Goal: Check status: Check status

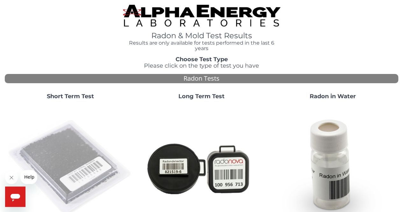
click at [81, 153] on img at bounding box center [70, 168] width 126 height 126
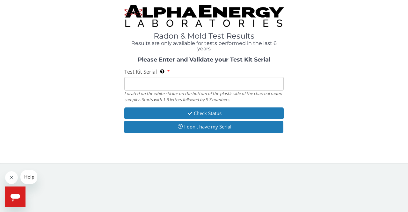
click at [140, 84] on input "Test Kit Serial Located on the white sticker on the bottom of the plastic side …" at bounding box center [203, 84] width 159 height 14
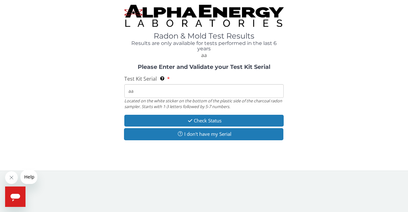
type input "a"
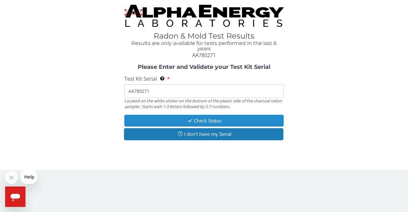
type input "AA780271"
click at [176, 119] on button "Check Status" at bounding box center [203, 121] width 159 height 12
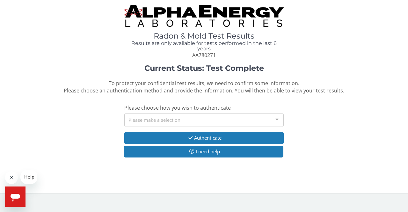
click at [277, 119] on div at bounding box center [277, 119] width 13 height 12
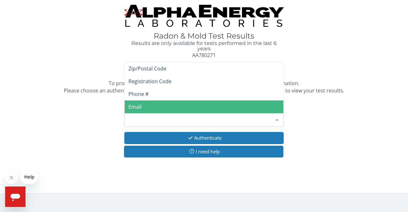
click at [154, 105] on span "Email" at bounding box center [204, 106] width 159 height 13
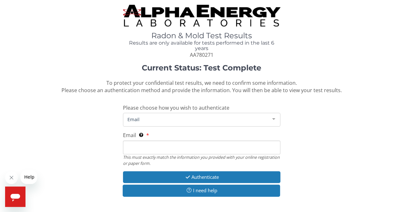
click at [142, 148] on input "Email This must exactly match the information you provided with your online reg…" at bounding box center [201, 148] width 157 height 14
type input "[PERSON_NAME][EMAIL_ADDRESS][DOMAIN_NAME]"
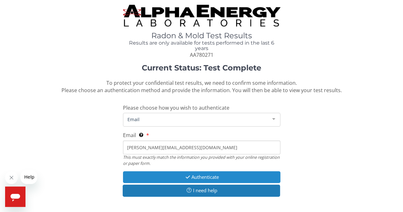
click at [176, 173] on button "Authenticate" at bounding box center [201, 177] width 157 height 12
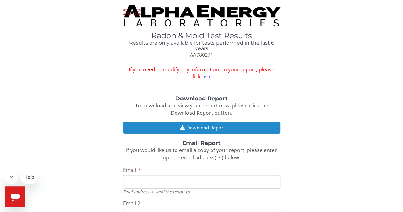
click at [165, 122] on button "Download Report" at bounding box center [201, 128] width 157 height 12
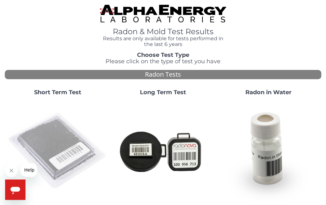
click at [62, 131] on img at bounding box center [57, 150] width 100 height 100
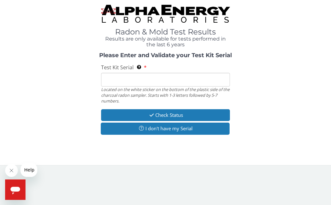
click at [118, 75] on input "Test Kit Serial Located on the white sticker on the bottom of the plastic side …" at bounding box center [165, 80] width 128 height 14
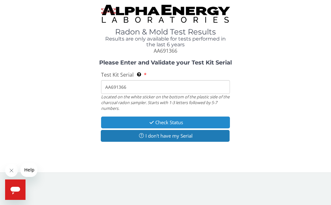
type input "AA691366"
click at [140, 119] on button "Check Status" at bounding box center [165, 122] width 128 height 12
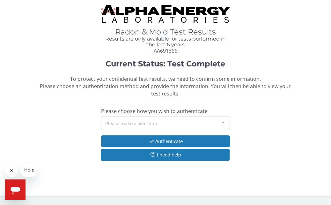
click at [222, 120] on div at bounding box center [223, 123] width 13 height 12
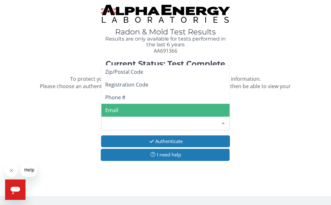
click at [124, 109] on span "Email" at bounding box center [165, 110] width 128 height 13
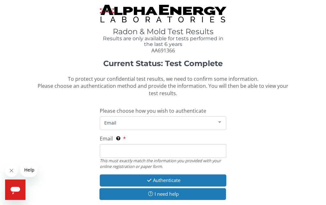
click at [105, 149] on input "Email This must exactly match the information you provided with your online reg…" at bounding box center [163, 151] width 127 height 14
type input "[PERSON_NAME][EMAIL_ADDRESS][DOMAIN_NAME]"
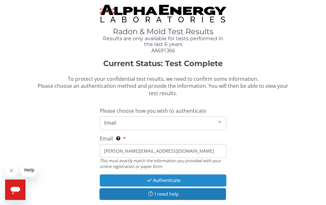
click at [140, 181] on button "Authenticate" at bounding box center [163, 180] width 127 height 12
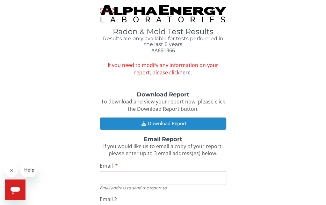
click at [126, 119] on button "Download Report" at bounding box center [163, 123] width 127 height 12
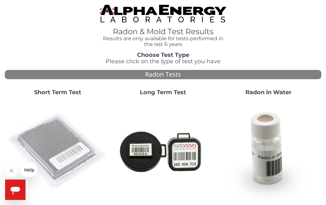
click at [57, 132] on img at bounding box center [57, 150] width 100 height 100
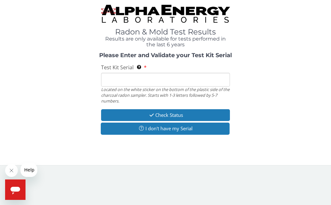
click at [105, 77] on input "Test Kit Serial Located on the white sticker on the bottom of the plastic side …" at bounding box center [165, 80] width 128 height 14
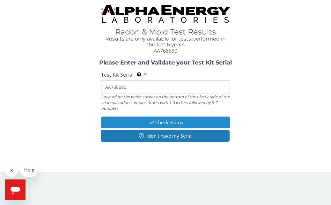
type input "AA768690"
click at [163, 119] on button "Check Status" at bounding box center [165, 122] width 128 height 12
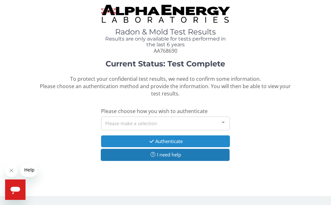
click at [163, 141] on button "Authenticate" at bounding box center [165, 141] width 128 height 12
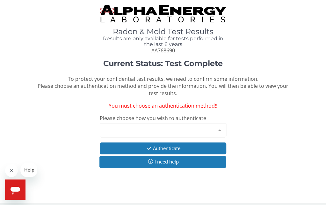
click at [221, 128] on div at bounding box center [219, 130] width 13 height 12
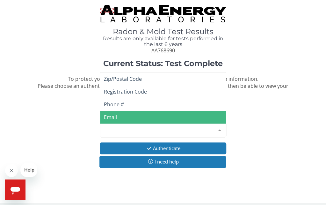
click at [124, 119] on span "Email" at bounding box center [163, 117] width 126 height 13
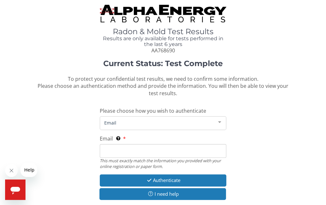
click at [134, 153] on input "Email This must exactly match the information you provided with your online reg…" at bounding box center [163, 151] width 127 height 14
type input "[PERSON_NAME][EMAIL_ADDRESS][DOMAIN_NAME]"
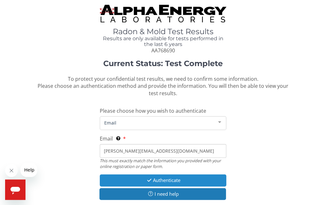
click at [157, 178] on button "Authenticate" at bounding box center [163, 180] width 127 height 12
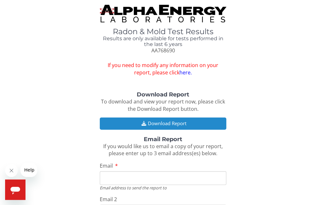
click at [144, 123] on icon "button" at bounding box center [144, 123] width 8 height 5
